Goal: Transaction & Acquisition: Purchase product/service

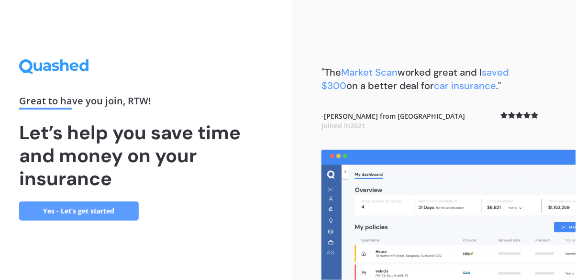
click at [65, 221] on link "Yes - Let’s get started" at bounding box center [79, 210] width 120 height 19
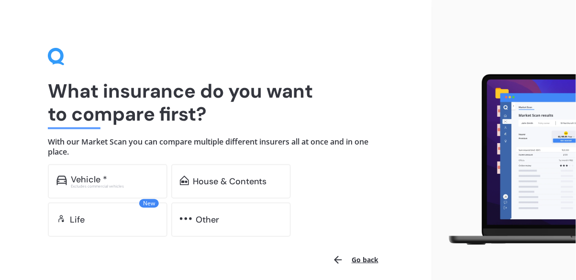
click at [213, 194] on div "House & Contents" at bounding box center [231, 181] width 120 height 34
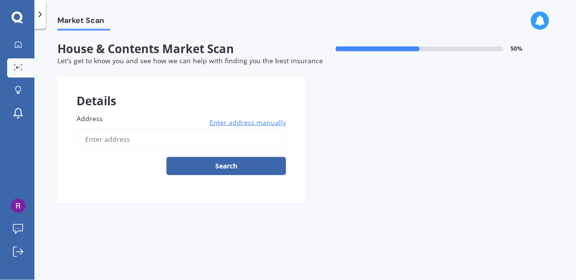
click at [113, 134] on input "Address" at bounding box center [182, 139] width 210 height 20
type input "[STREET_ADDRESS]"
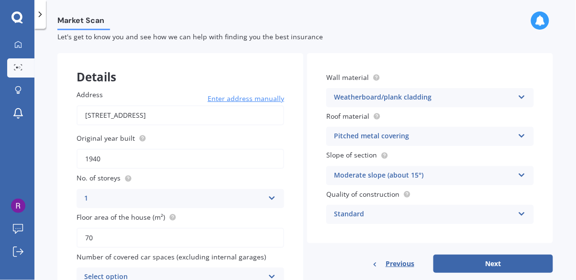
scroll to position [28, 0]
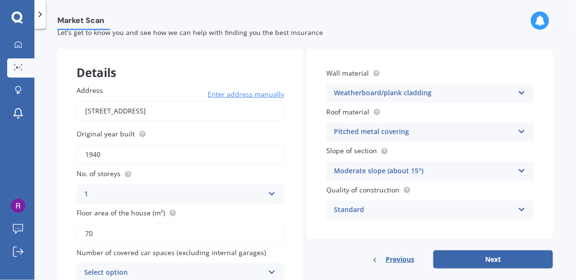
click at [268, 271] on icon at bounding box center [272, 270] width 8 height 7
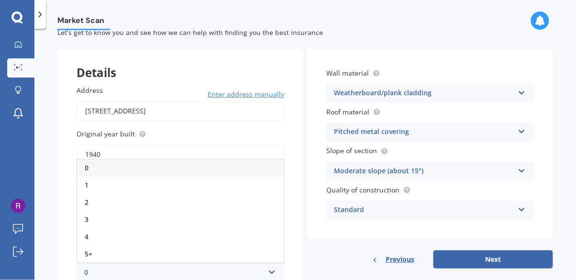
click at [221, 188] on div "1" at bounding box center [180, 185] width 207 height 17
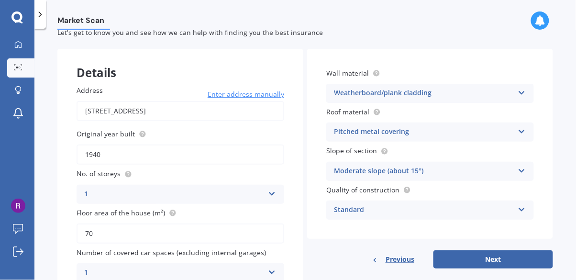
click at [501, 264] on button "Next" at bounding box center [494, 259] width 120 height 18
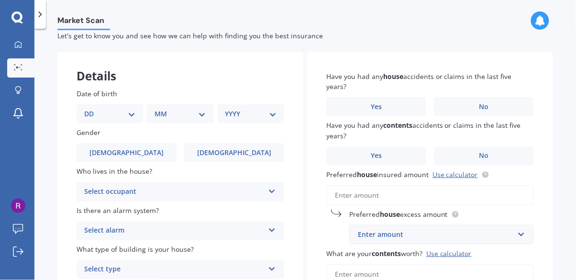
scroll to position [26, 0]
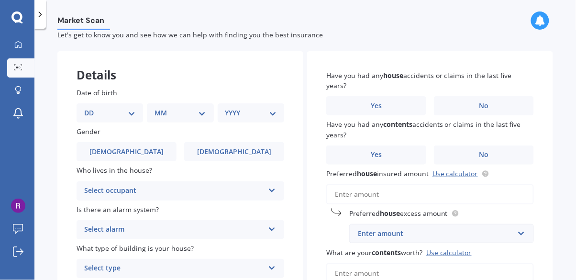
click at [473, 97] on label "No" at bounding box center [484, 105] width 100 height 19
click at [0, 0] on input "No" at bounding box center [0, 0] width 0 height 0
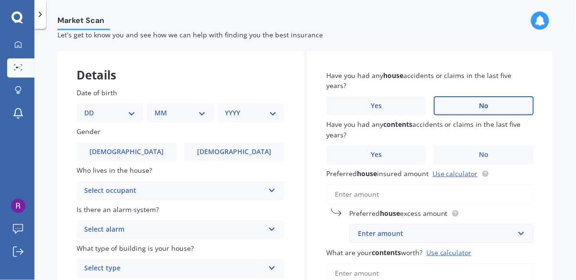
click at [475, 151] on label "No" at bounding box center [484, 154] width 100 height 19
click at [0, 0] on input "No" at bounding box center [0, 0] width 0 height 0
click at [128, 111] on select "DD 01 02 03 04 05 06 07 08 09 10 11 12 13 14 15 16 17 18 19 20 21 22 23 24 25 2…" at bounding box center [109, 113] width 51 height 11
select select "18"
click at [92, 108] on select "DD 01 02 03 04 05 06 07 08 09 10 11 12 13 14 15 16 17 18 19 20 21 22 23 24 25 2…" at bounding box center [109, 113] width 51 height 11
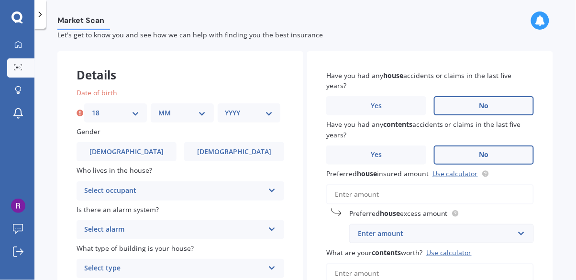
click at [181, 112] on select "MM 01 02 03 04 05 06 07 08 09 10 11 12" at bounding box center [181, 113] width 47 height 11
select select "10"
click at [158, 108] on select "MM 01 02 03 04 05 06 07 08 09 10 11 12" at bounding box center [181, 113] width 47 height 11
click at [246, 115] on select "YYYY 2009 2008 2007 2006 2005 2004 2003 2002 2001 2000 1999 1998 1997 1996 1995…" at bounding box center [248, 113] width 47 height 11
select select "1978"
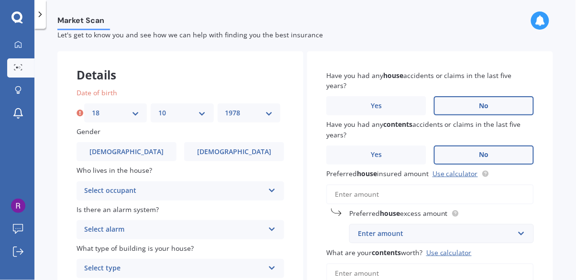
click at [225, 108] on select "YYYY 2009 2008 2007 2006 2005 2004 2003 2002 2001 2000 1999 1998 1997 1996 1995…" at bounding box center [248, 113] width 47 height 11
click at [122, 153] on span "[DEMOGRAPHIC_DATA]" at bounding box center [126, 152] width 74 height 8
click at [0, 0] on input "[DEMOGRAPHIC_DATA]" at bounding box center [0, 0] width 0 height 0
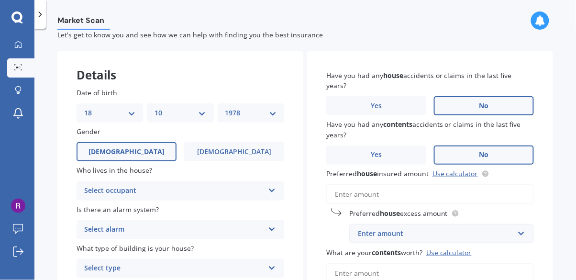
click at [106, 193] on div "Select occupant" at bounding box center [174, 190] width 180 height 11
click at [94, 213] on span "Owner" at bounding box center [96, 209] width 22 height 9
click at [268, 226] on icon at bounding box center [272, 227] width 8 height 7
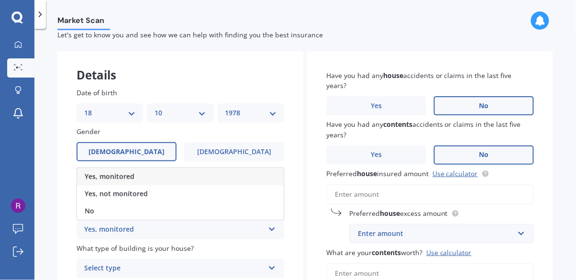
click at [135, 211] on div "No" at bounding box center [180, 210] width 207 height 17
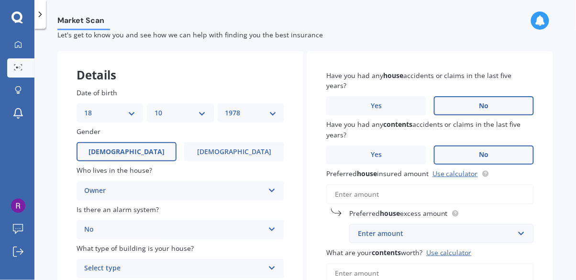
click at [268, 268] on icon at bounding box center [272, 266] width 8 height 7
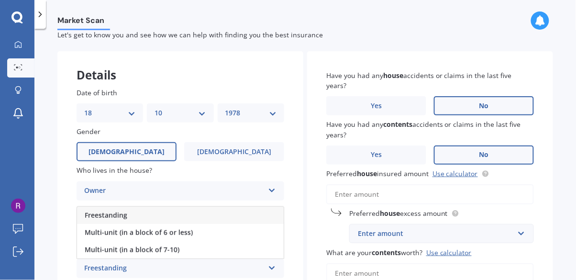
click at [221, 213] on div "Freestanding" at bounding box center [180, 215] width 207 height 17
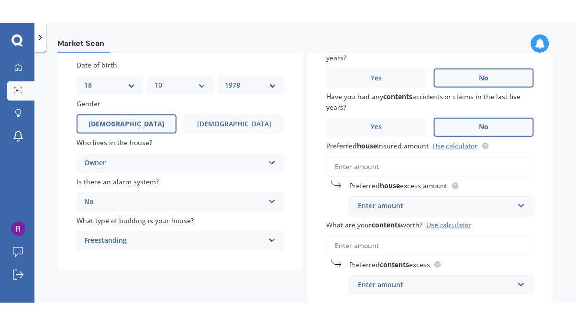
scroll to position [95, 0]
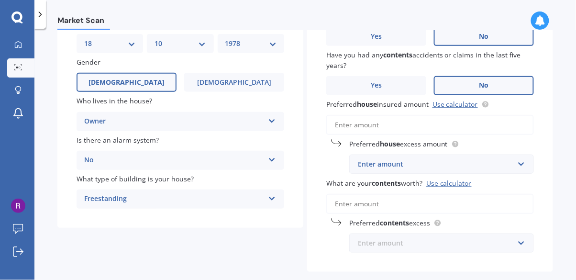
click at [512, 242] on input "text" at bounding box center [438, 243] width 176 height 18
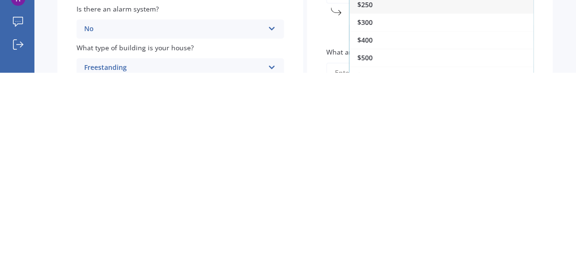
scroll to position [0, 0]
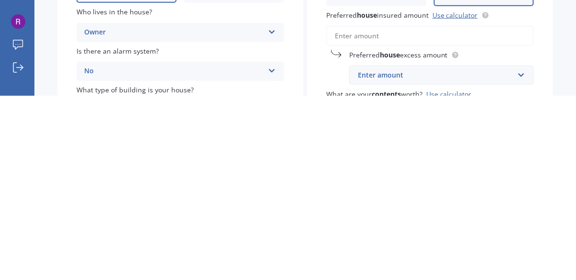
scroll to position [46, 0]
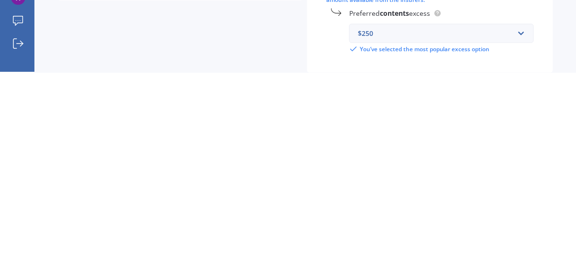
scroll to position [118, 0]
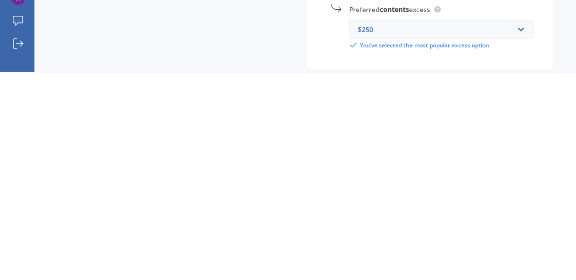
type input "$50,000"
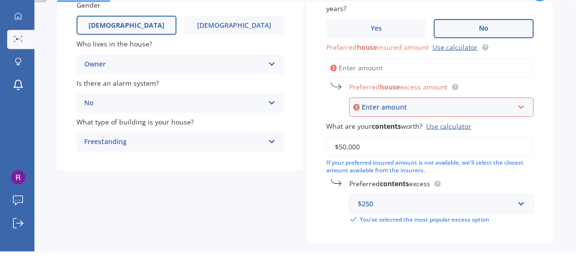
scroll to position [46, 0]
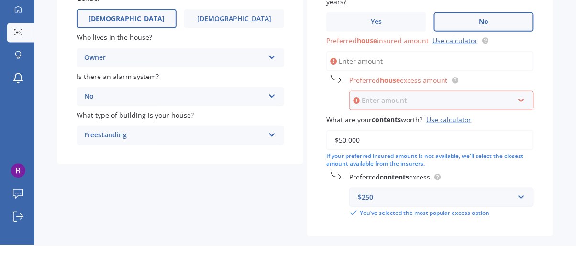
click at [516, 125] on input "text" at bounding box center [438, 134] width 176 height 18
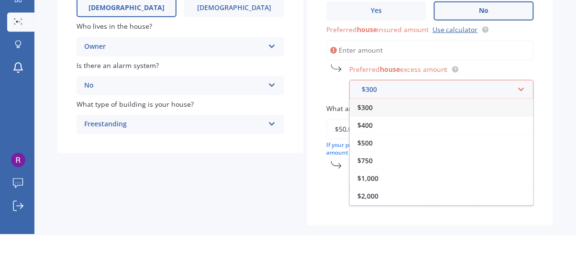
click at [367, 148] on span "$300" at bounding box center [365, 152] width 15 height 9
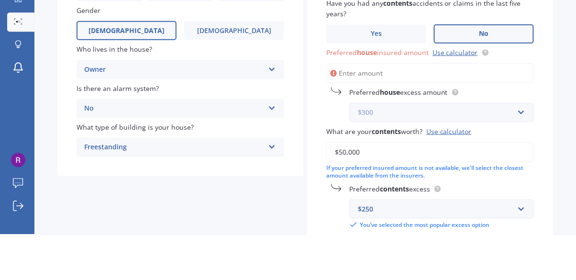
scroll to position [99, 0]
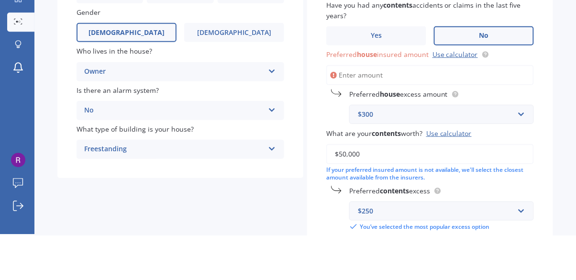
click at [399, 110] on input "Preferred house insured amount Use calculator" at bounding box center [430, 120] width 208 height 20
click at [447, 95] on link "Use calculator" at bounding box center [455, 99] width 45 height 9
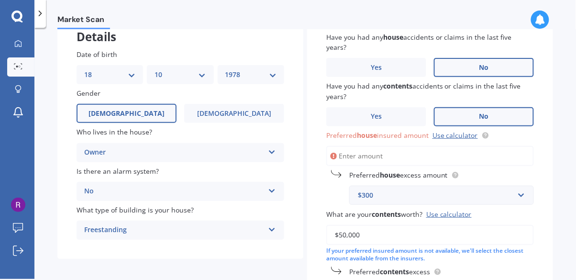
scroll to position [63, 0]
click at [426, 146] on input "Preferred house insured amount Use calculator" at bounding box center [430, 156] width 208 height 20
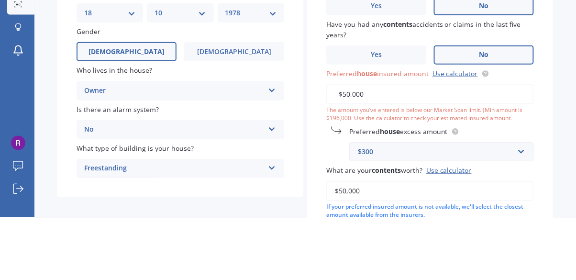
type input "$500,000"
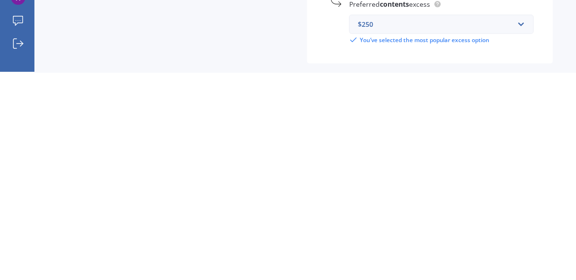
select select "18"
select select "10"
select select "1978"
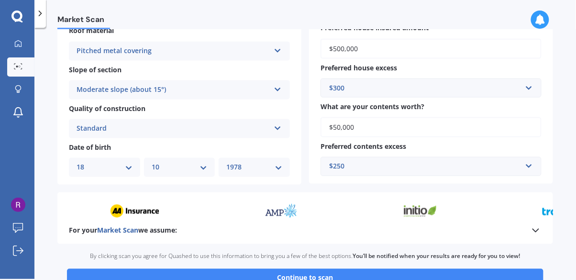
scroll to position [314, 0]
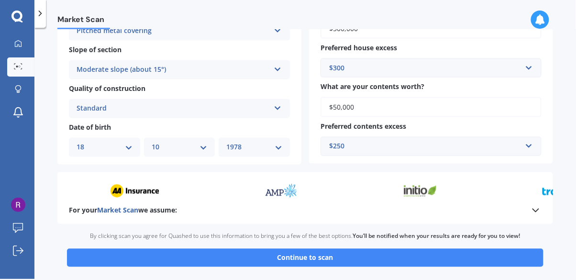
click at [404, 249] on button "Continue to scan" at bounding box center [305, 258] width 477 height 18
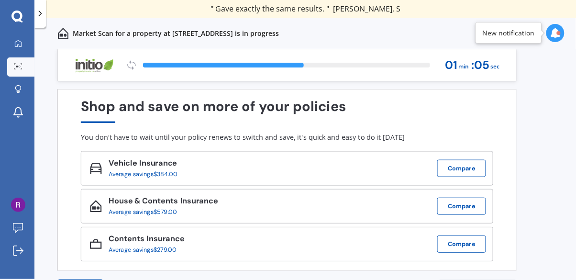
click at [551, 31] on icon at bounding box center [555, 33] width 11 height 11
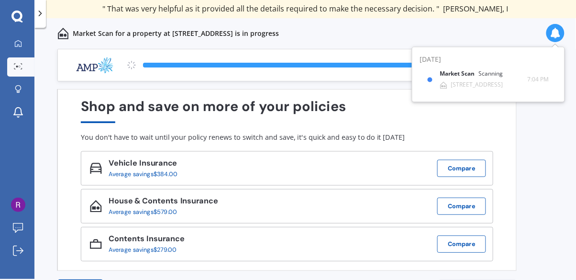
click at [470, 27] on div "Market Scan for a property at [STREET_ADDRESS] is in progress" at bounding box center [305, 33] width 542 height 31
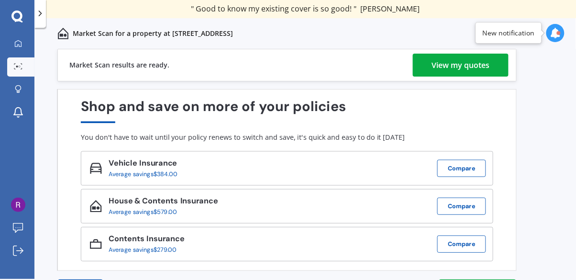
click at [460, 60] on div "View my quotes" at bounding box center [461, 65] width 58 height 23
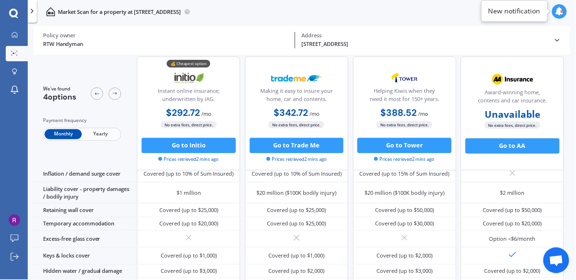
scroll to position [91, 0]
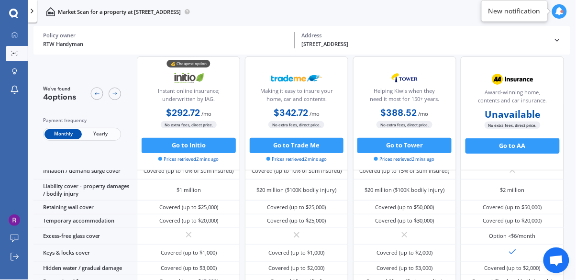
click at [101, 131] on span "Yearly" at bounding box center [100, 134] width 37 height 10
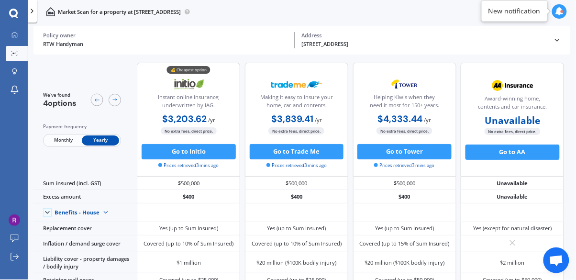
scroll to position [0, 0]
click at [13, 69] on icon at bounding box center [14, 71] width 5 height 7
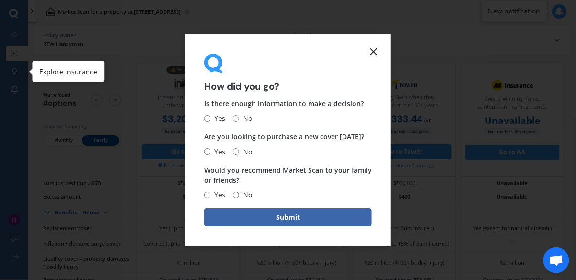
click at [374, 51] on line at bounding box center [374, 52] width 6 height 6
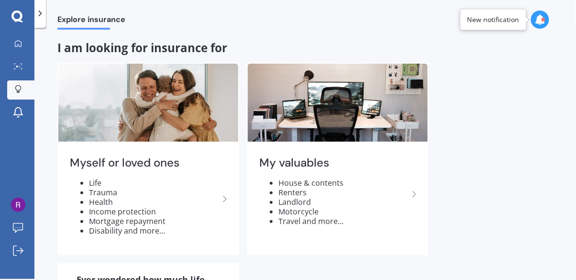
click at [20, 45] on icon at bounding box center [18, 44] width 8 height 8
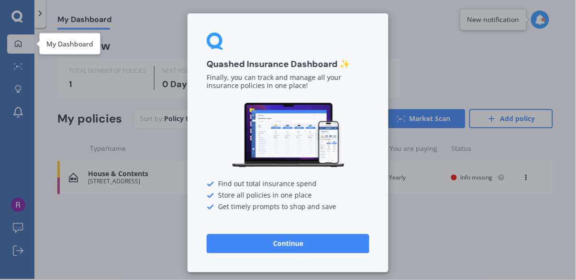
click at [449, 65] on div "Quashed Insurance Dashboard ✨ Finally, you can track and manage all your insura…" at bounding box center [288, 140] width 576 height 280
click at [131, 217] on div "Quashed Insurance Dashboard ✨ Finally, you can track and manage all your insura…" at bounding box center [288, 140] width 576 height 280
click at [310, 245] on button "Continue" at bounding box center [288, 243] width 163 height 19
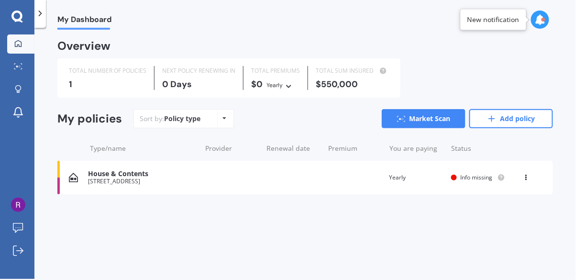
click at [482, 176] on span "Info missing" at bounding box center [477, 177] width 32 height 8
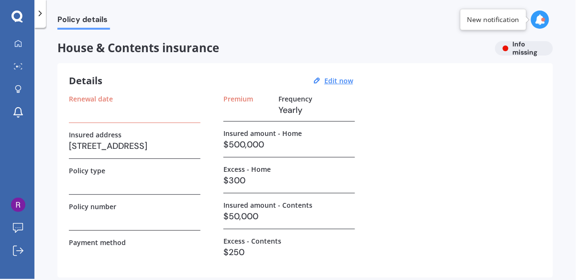
click at [519, 45] on div "House & Contents insurance Info missing" at bounding box center [305, 48] width 496 height 14
click at [430, 249] on div "Renewal date Insured address [STREET_ADDRESS] Policy type Policy number Payment…" at bounding box center [305, 180] width 473 height 171
click at [427, 172] on div "Renewal date Insured address [STREET_ADDRESS] Policy type Policy number Payment…" at bounding box center [305, 180] width 473 height 171
click at [237, 257] on h3 "$250" at bounding box center [289, 252] width 132 height 14
click at [145, 272] on div "Details Edit now Renewal date Insured address [STREET_ADDRESS] Policy type Poli…" at bounding box center [305, 170] width 496 height 214
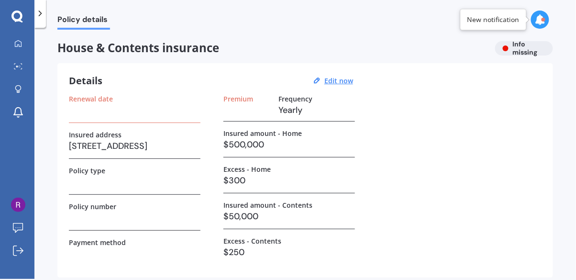
click at [165, 250] on h3 at bounding box center [135, 253] width 132 height 14
click at [417, 232] on div "Renewal date Insured address [STREET_ADDRESS] Policy type Policy number Payment…" at bounding box center [305, 180] width 473 height 171
click at [189, 251] on h3 at bounding box center [135, 253] width 132 height 14
click at [269, 257] on h3 "$250" at bounding box center [289, 252] width 132 height 14
click at [215, 258] on div "Renewal date Insured address [STREET_ADDRESS] Policy type Policy number Payment…" at bounding box center [305, 180] width 473 height 171
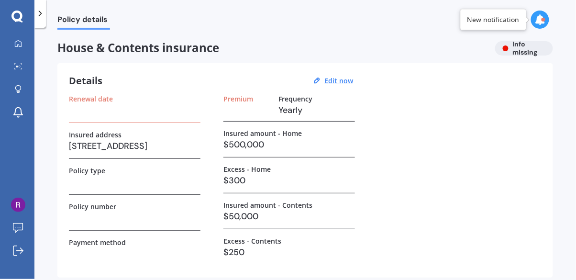
click at [218, 257] on div "Renewal date Insured address [STREET_ADDRESS] Policy type Policy number Payment…" at bounding box center [305, 180] width 473 height 171
click at [223, 262] on div "Renewal date Insured address [STREET_ADDRESS] Policy type Policy number Payment…" at bounding box center [305, 180] width 473 height 171
click at [170, 253] on h3 at bounding box center [135, 253] width 132 height 14
click at [405, 271] on div "Details Edit now Renewal date Insured address [STREET_ADDRESS] Policy type Poli…" at bounding box center [305, 170] width 496 height 214
click at [439, 242] on div "Renewal date Insured address [STREET_ADDRESS] Policy type Policy number Payment…" at bounding box center [305, 180] width 473 height 171
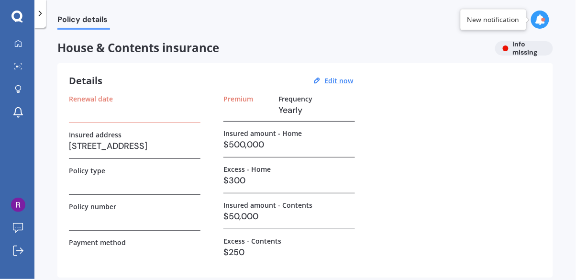
click at [242, 257] on h3 "$250" at bounding box center [289, 252] width 132 height 14
click at [376, 231] on div "Renewal date Insured address [STREET_ADDRESS] Policy type Policy number Payment…" at bounding box center [305, 180] width 473 height 171
click at [167, 228] on div "Policy number" at bounding box center [135, 216] width 132 height 28
click at [376, 256] on div "Renewal date Insured address [STREET_ADDRESS] Policy type Policy number Payment…" at bounding box center [305, 180] width 473 height 171
click at [247, 260] on div "Excess - Contents $250" at bounding box center [289, 251] width 132 height 28
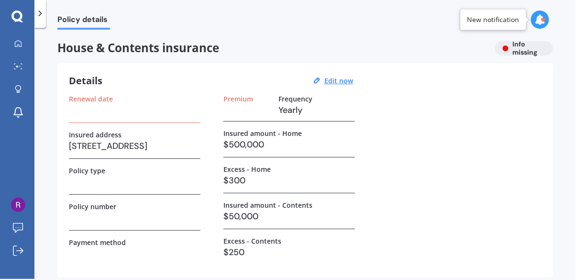
click at [180, 253] on h3 at bounding box center [135, 253] width 132 height 14
click at [390, 262] on div "Renewal date Insured address [STREET_ADDRESS] Policy type Policy number Payment…" at bounding box center [305, 180] width 473 height 171
click at [362, 254] on div "Renewal date Insured address [STREET_ADDRESS] Policy type Policy number Payment…" at bounding box center [305, 180] width 473 height 171
click at [439, 236] on div "Renewal date Insured address [STREET_ADDRESS] Policy type Policy number Payment…" at bounding box center [305, 180] width 473 height 171
click at [207, 242] on div "Renewal date Insured address [STREET_ADDRESS] Policy type Policy number Payment…" at bounding box center [305, 180] width 473 height 171
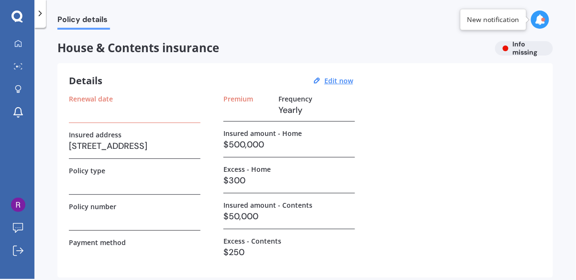
click at [349, 250] on h3 "$250" at bounding box center [289, 252] width 132 height 14
click at [242, 219] on h3 "$50,000" at bounding box center [289, 216] width 132 height 14
click at [334, 252] on h3 "$250" at bounding box center [289, 252] width 132 height 14
click at [221, 251] on div "Renewal date Insured address [STREET_ADDRESS] Policy type Policy number Payment…" at bounding box center [305, 180] width 473 height 171
click at [217, 245] on div "Renewal date Insured address [STREET_ADDRESS] Policy type Policy number Payment…" at bounding box center [305, 180] width 473 height 171
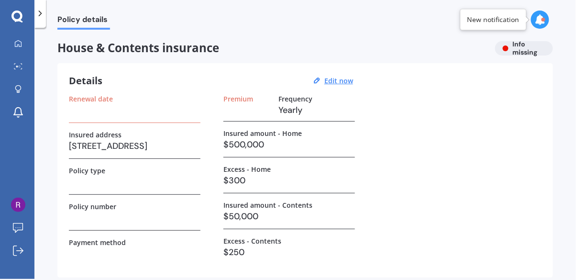
click at [217, 243] on div "Renewal date Insured address [STREET_ADDRESS] Policy type Policy number Payment…" at bounding box center [305, 180] width 473 height 171
click at [230, 276] on div "Details Edit now Renewal date Insured address [STREET_ADDRESS] Policy type Poli…" at bounding box center [305, 170] width 496 height 214
click at [220, 256] on div "Renewal date Insured address [STREET_ADDRESS] Policy type Policy number Payment…" at bounding box center [305, 180] width 473 height 171
click at [218, 249] on div "Renewal date Insured address [STREET_ADDRESS] Policy type Policy number Payment…" at bounding box center [305, 180] width 473 height 171
click at [226, 254] on h3 "$250" at bounding box center [289, 252] width 132 height 14
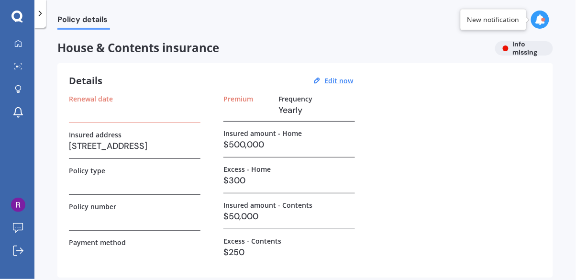
click at [374, 232] on div "Renewal date Insured address [STREET_ADDRESS] Policy type Policy number Payment…" at bounding box center [305, 180] width 473 height 171
click at [219, 254] on div "Renewal date Insured address [STREET_ADDRESS] Policy type Policy number Payment…" at bounding box center [305, 180] width 473 height 171
click at [227, 244] on label "Excess - Contents" at bounding box center [252, 241] width 58 height 8
click at [223, 241] on label "Excess - Contents" at bounding box center [252, 241] width 58 height 8
click at [209, 249] on div "Renewal date Insured address [STREET_ADDRESS] Policy type Policy number Payment…" at bounding box center [305, 180] width 473 height 171
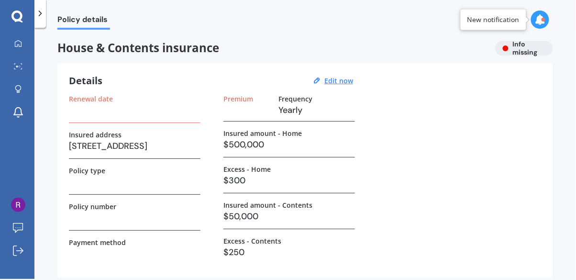
click at [372, 243] on div "Renewal date Insured address [STREET_ADDRESS] Policy type Policy number Payment…" at bounding box center [305, 180] width 473 height 171
click at [307, 243] on div "Excess - Contents" at bounding box center [289, 241] width 132 height 8
click at [216, 242] on div "Renewal date Insured address [STREET_ADDRESS] Policy type Policy number Payment…" at bounding box center [305, 180] width 473 height 171
click at [371, 253] on div "Renewal date Insured address [STREET_ADDRESS] Policy type Policy number Payment…" at bounding box center [305, 180] width 473 height 171
